Goal: Transaction & Acquisition: Book appointment/travel/reservation

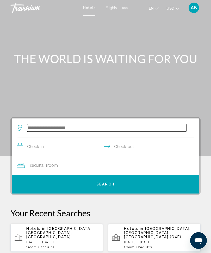
click at [81, 129] on input "Search widget" at bounding box center [106, 128] width 159 height 8
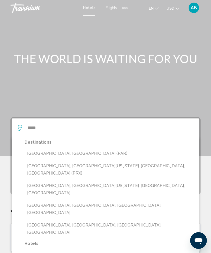
click at [74, 153] on button "[GEOGRAPHIC_DATA], [GEOGRAPHIC_DATA] (PAR)" at bounding box center [108, 154] width 169 height 10
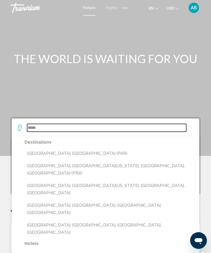
type input "**********"
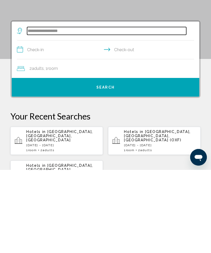
scroll to position [17, 0]
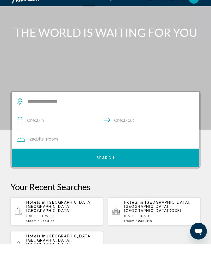
click at [21, 121] on input "**********" at bounding box center [106, 131] width 179 height 20
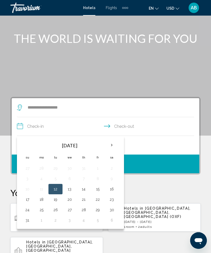
scroll to position [21, 0]
click at [112, 145] on th "Next month" at bounding box center [112, 144] width 14 height 11
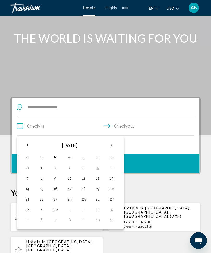
click at [115, 148] on th "Next month" at bounding box center [112, 144] width 14 height 11
click at [114, 146] on th "Next month" at bounding box center [112, 144] width 14 height 11
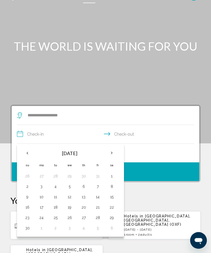
scroll to position [12, 0]
click at [53, 221] on button "25" at bounding box center [55, 217] width 8 height 7
click at [27, 231] on button "30" at bounding box center [27, 228] width 8 height 7
type input "**********"
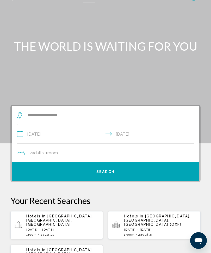
click at [115, 153] on div "2 Adult Adults , 1 Room rooms" at bounding box center [108, 152] width 182 height 7
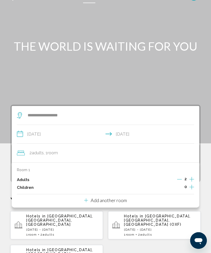
scroll to position [12, 0]
click at [122, 202] on div "Add another room" at bounding box center [105, 201] width 43 height 6
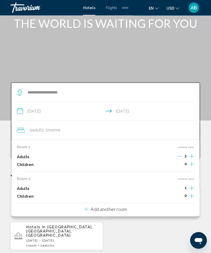
click at [127, 211] on button "Add another room" at bounding box center [105, 209] width 43 height 11
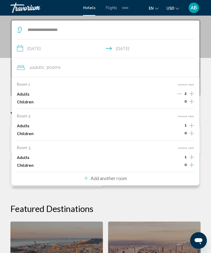
scroll to position [100, 0]
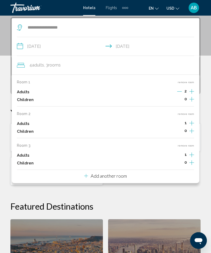
click at [126, 173] on p "Add another room" at bounding box center [108, 176] width 36 height 6
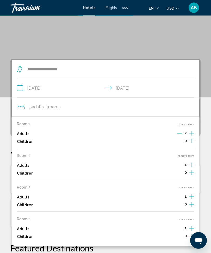
scroll to position [55, 0]
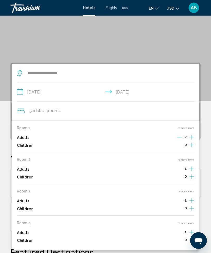
click at [192, 222] on button "remove room" at bounding box center [185, 223] width 16 height 3
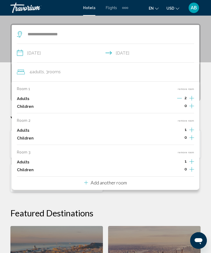
scroll to position [100, 0]
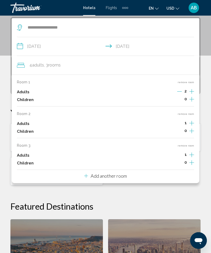
click at [186, 144] on button "remove room" at bounding box center [185, 145] width 16 height 3
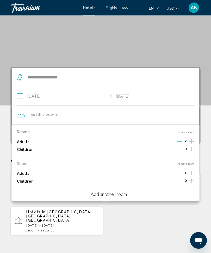
click at [188, 162] on button "remove room" at bounding box center [185, 163] width 16 height 3
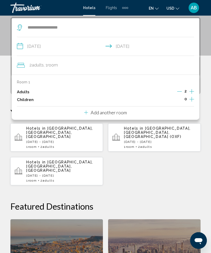
click at [209, 91] on div "**********" at bounding box center [105, 181] width 211 height 329
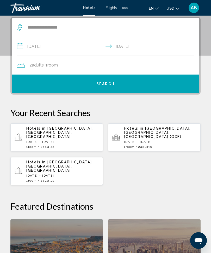
click at [134, 86] on button "Search" at bounding box center [105, 84] width 187 height 19
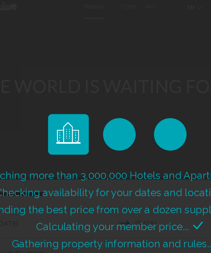
scroll to position [0, 0]
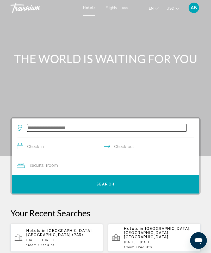
click at [77, 129] on input "Search widget" at bounding box center [106, 128] width 159 height 8
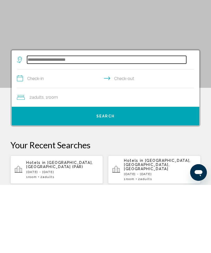
scroll to position [17, 0]
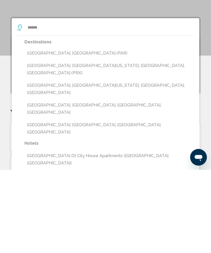
click at [66, 132] on button "[GEOGRAPHIC_DATA], [GEOGRAPHIC_DATA] (PAR)" at bounding box center [108, 137] width 169 height 10
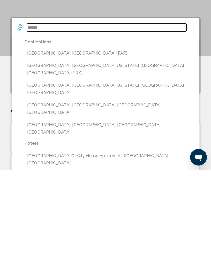
type input "**********"
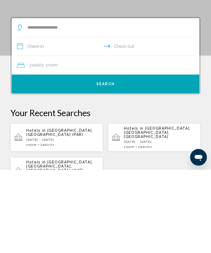
click at [56, 121] on input "**********" at bounding box center [106, 131] width 179 height 20
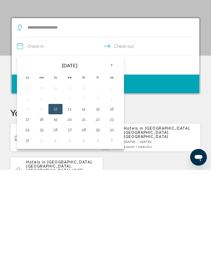
scroll to position [100, 0]
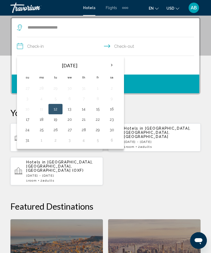
click at [112, 64] on th "Next month" at bounding box center [112, 65] width 14 height 11
click at [112, 62] on th "Next month" at bounding box center [112, 65] width 14 height 11
click at [112, 66] on th "Next month" at bounding box center [112, 65] width 14 height 11
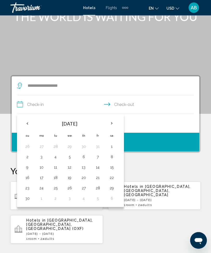
scroll to position [43, 0]
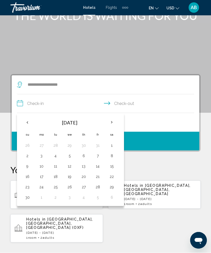
click at [54, 188] on button "25" at bounding box center [55, 187] width 8 height 7
click at [27, 199] on button "30" at bounding box center [27, 197] width 8 height 7
type input "**********"
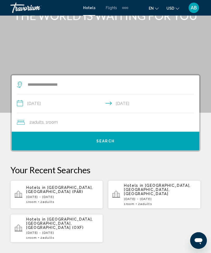
click at [120, 141] on button "Search" at bounding box center [105, 141] width 187 height 19
